Goal: Navigation & Orientation: Find specific page/section

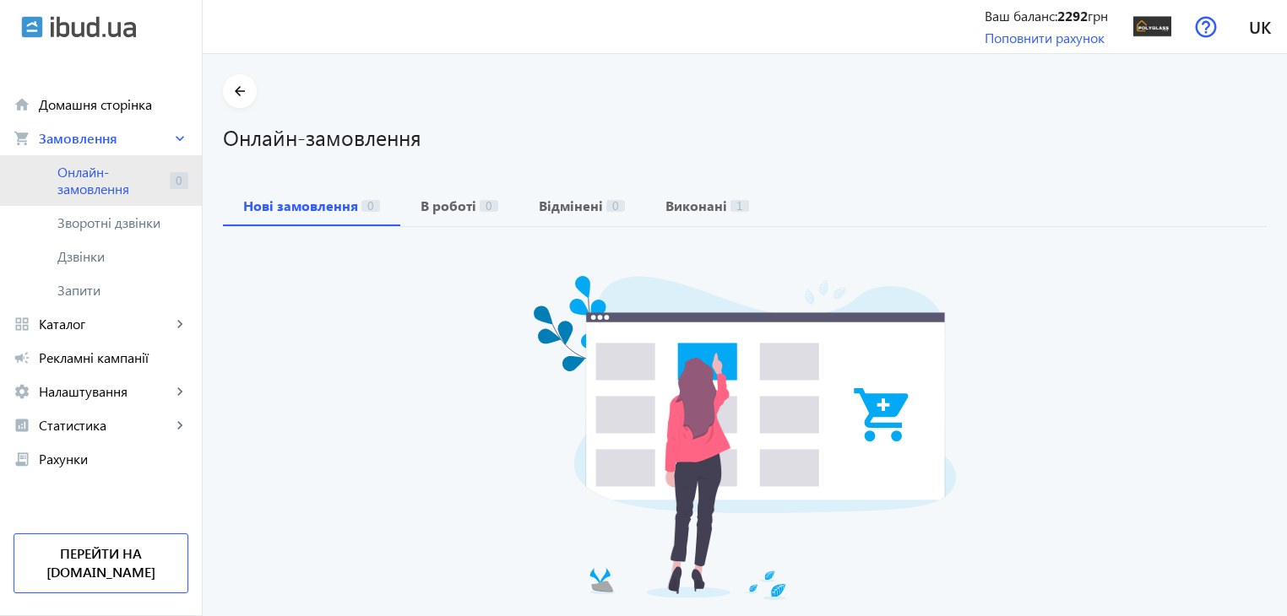
click at [84, 193] on span "Онлайн-замовлення" at bounding box center [110, 181] width 106 height 34
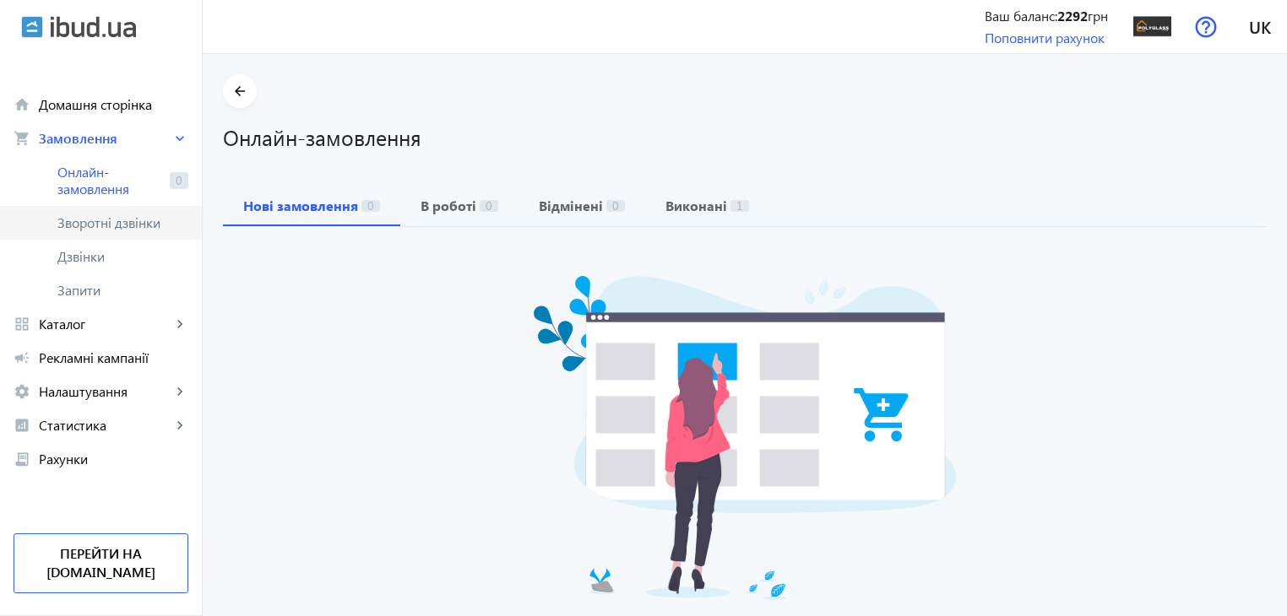
click at [106, 225] on span "Зворотні дзвінки" at bounding box center [113, 222] width 112 height 17
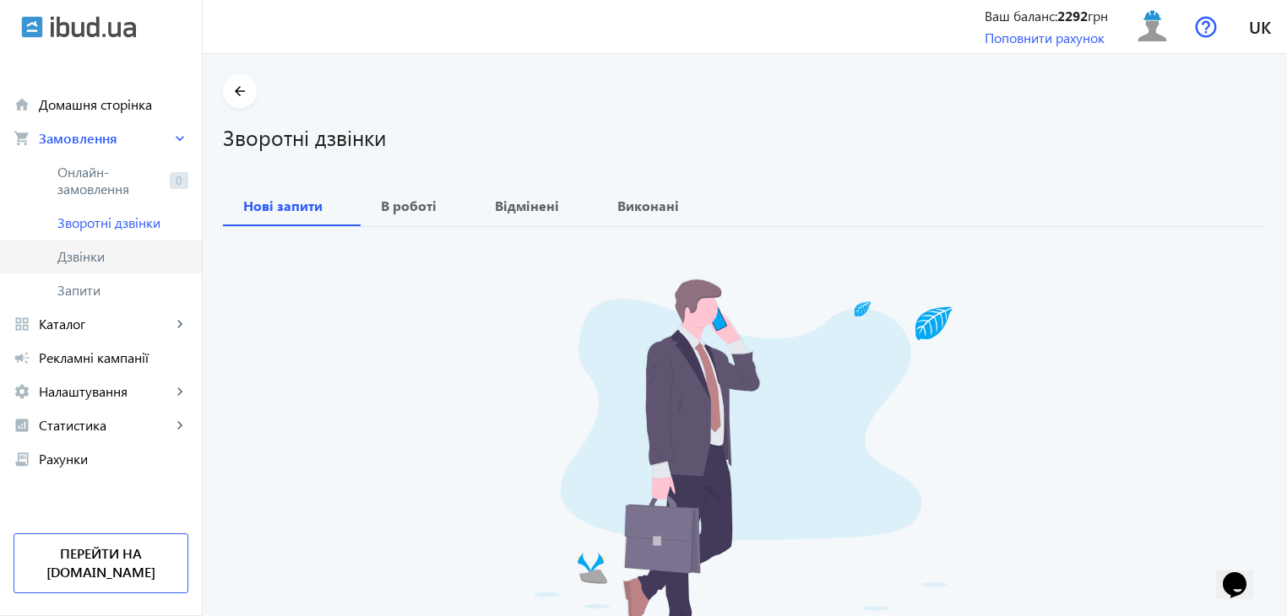
click at [100, 263] on span "Дзвінки" at bounding box center [122, 256] width 131 height 17
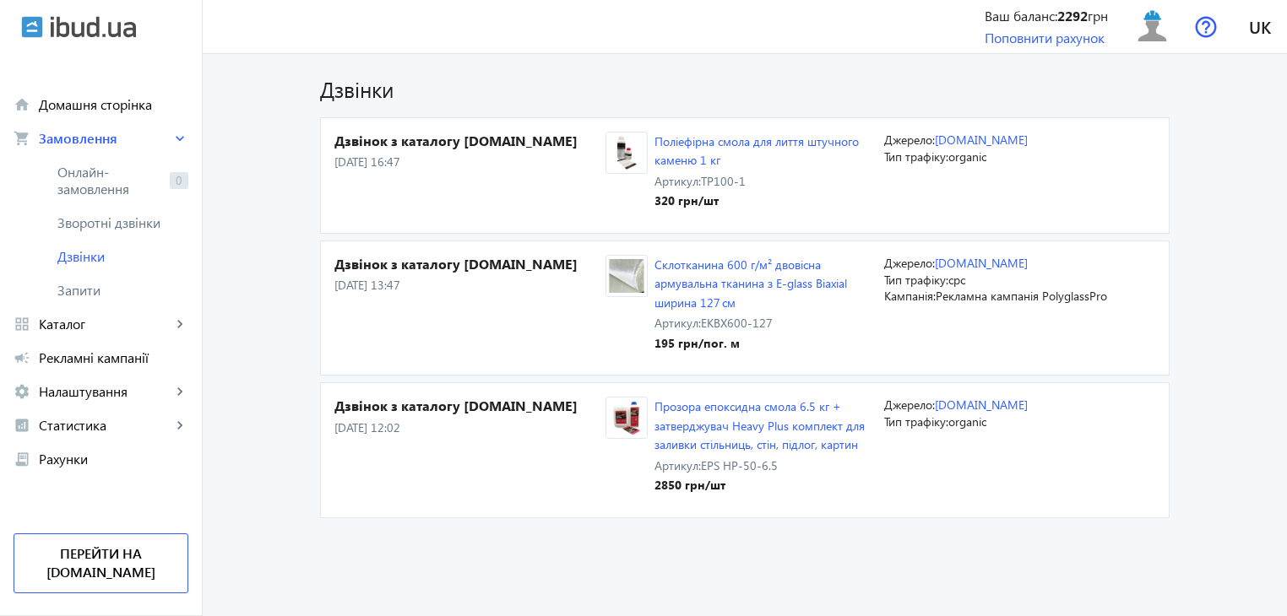
click at [543, 189] on div "Дзвінок з каталогу [DOMAIN_NAME] [DATE] 16:47" at bounding box center [469, 176] width 271 height 88
click at [126, 140] on span "Замовлення" at bounding box center [105, 138] width 133 height 17
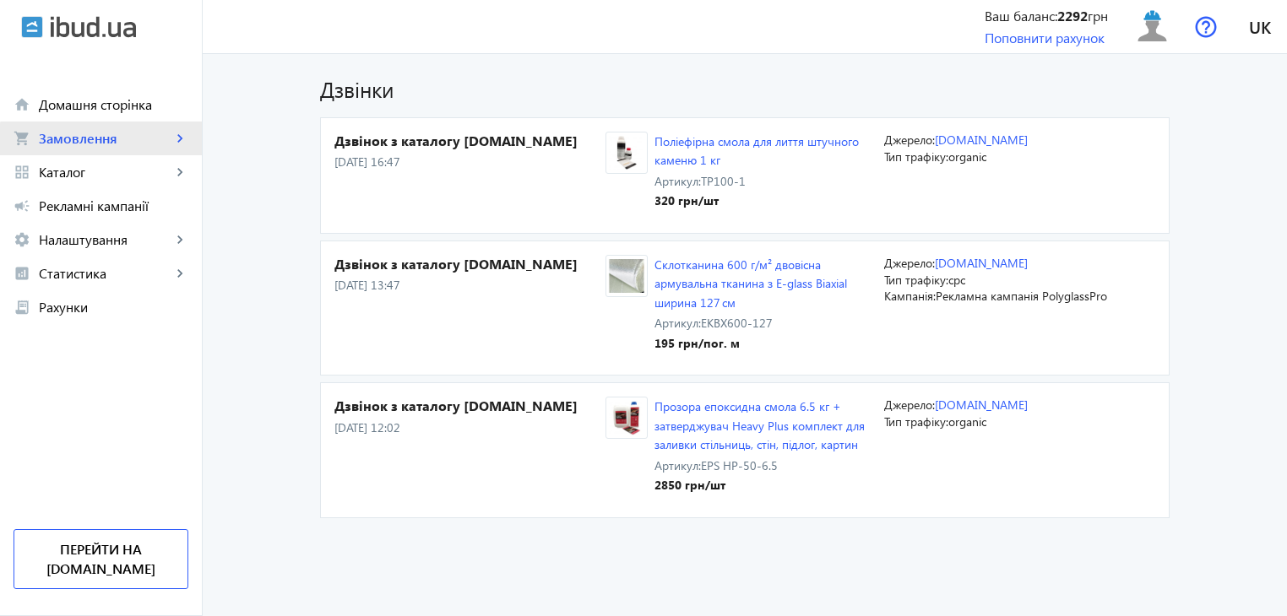
click at [130, 153] on link "shopping_cart Замовлення keyboard_arrow_right" at bounding box center [101, 139] width 202 height 34
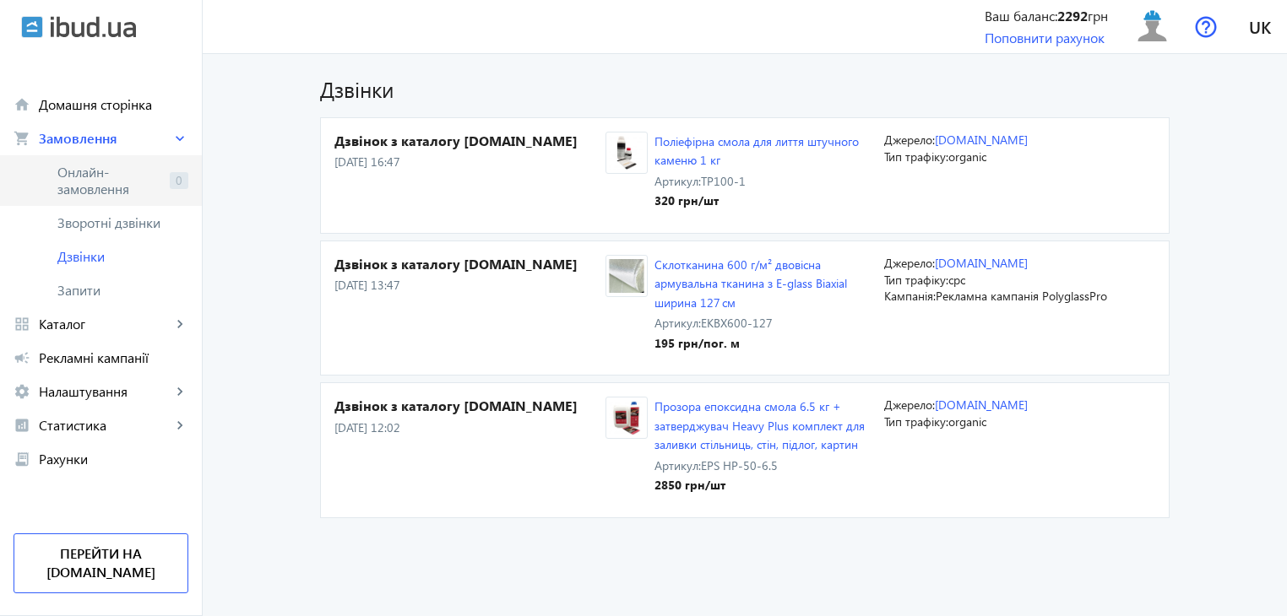
click at [136, 187] on span "Онлайн-замовлення" at bounding box center [110, 181] width 106 height 34
